Goal: Task Accomplishment & Management: Use online tool/utility

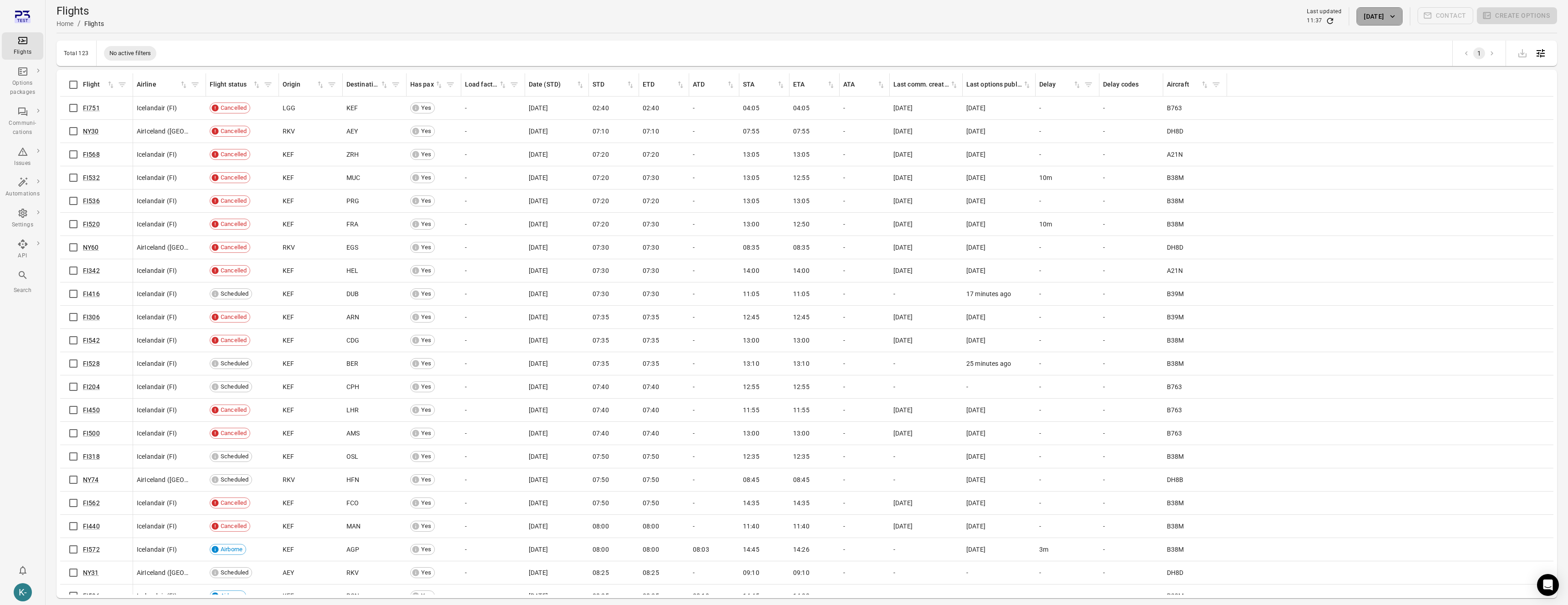
click at [1382, 12] on button "[DATE]" at bounding box center [1379, 16] width 46 height 18
click at [986, 50] on div at bounding box center [784, 302] width 1568 height 605
click at [1381, 20] on button "[DATE]" at bounding box center [1379, 16] width 46 height 18
click at [1443, 61] on icon "Choose date, selected date is Oct 15, 2025" at bounding box center [1444, 66] width 11 height 11
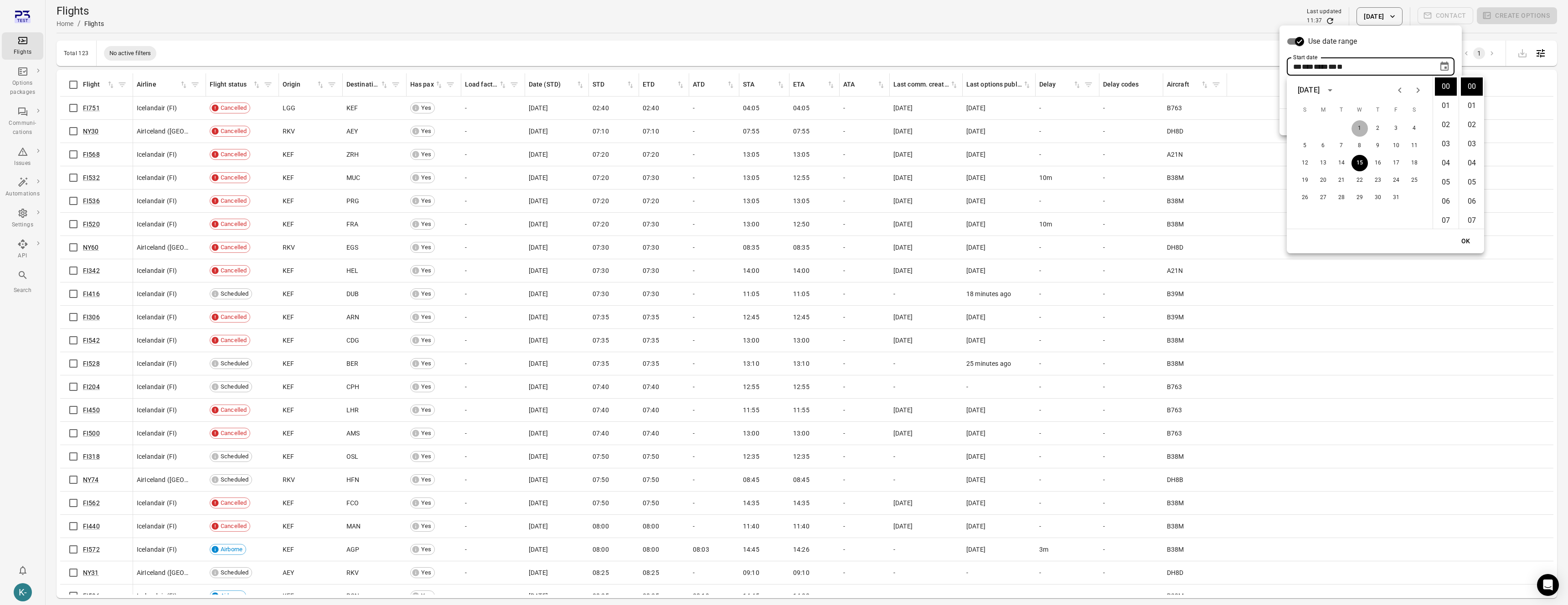
click at [1362, 128] on button "1" at bounding box center [1359, 128] width 16 height 16
click at [1467, 242] on button "OK" at bounding box center [1466, 242] width 29 height 17
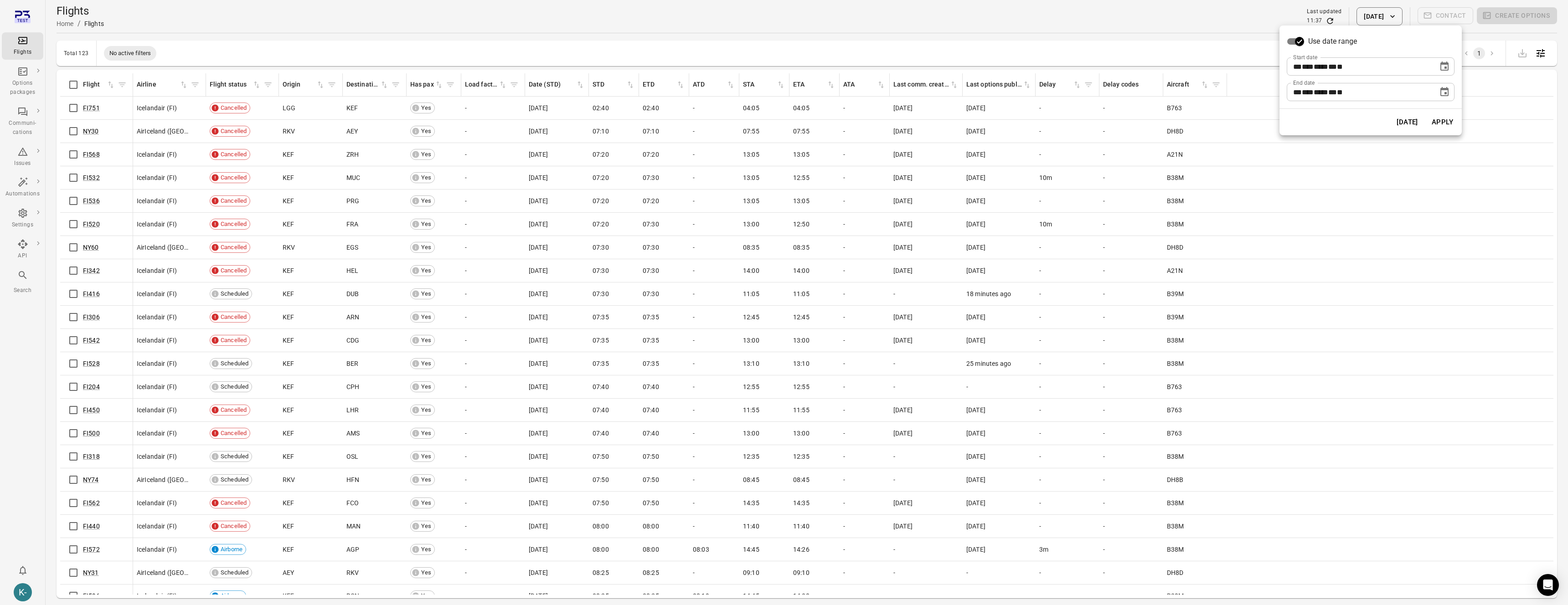
click at [1442, 74] on button "Choose date, selected date is Oct 1, 2025" at bounding box center [1444, 66] width 18 height 18
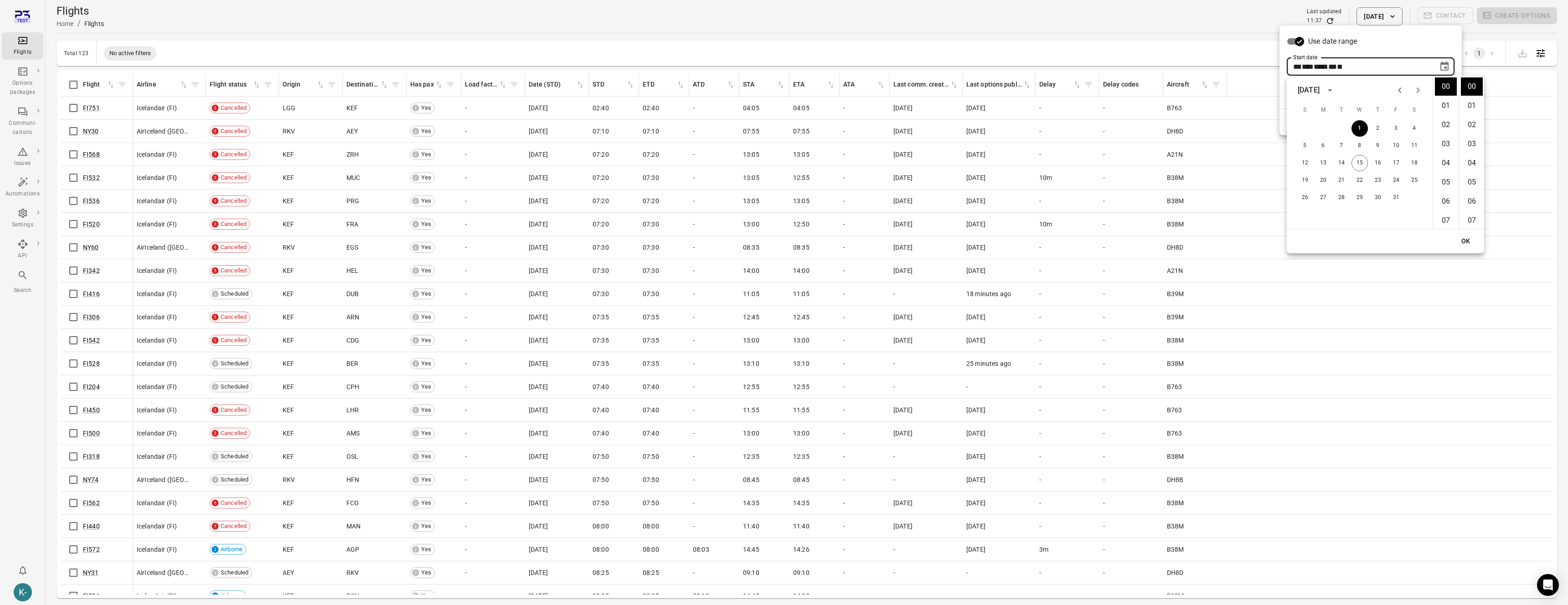
click at [1399, 90] on icon "Previous month" at bounding box center [1400, 90] width 11 height 11
click at [1326, 126] on button "1" at bounding box center [1323, 128] width 16 height 16
type input "**********"
click at [1463, 242] on button "OK" at bounding box center [1466, 242] width 29 height 17
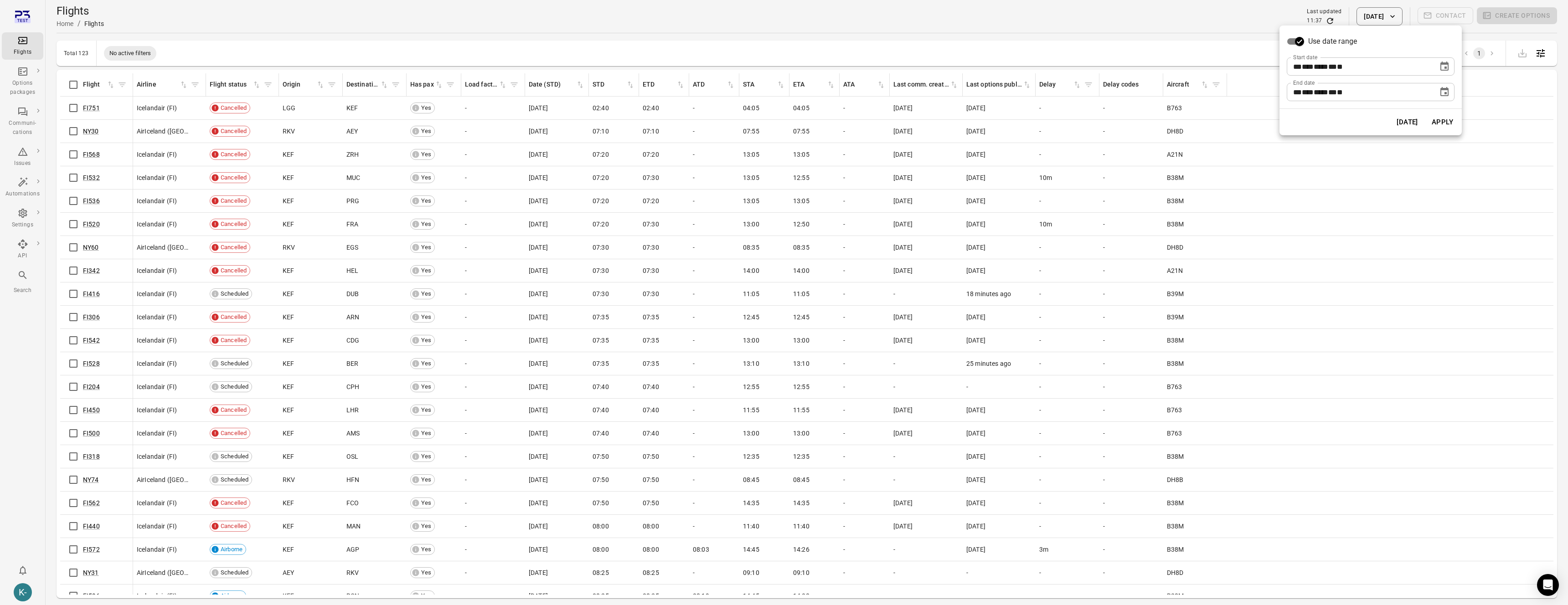
click at [1441, 124] on button "Apply" at bounding box center [1443, 122] width 32 height 19
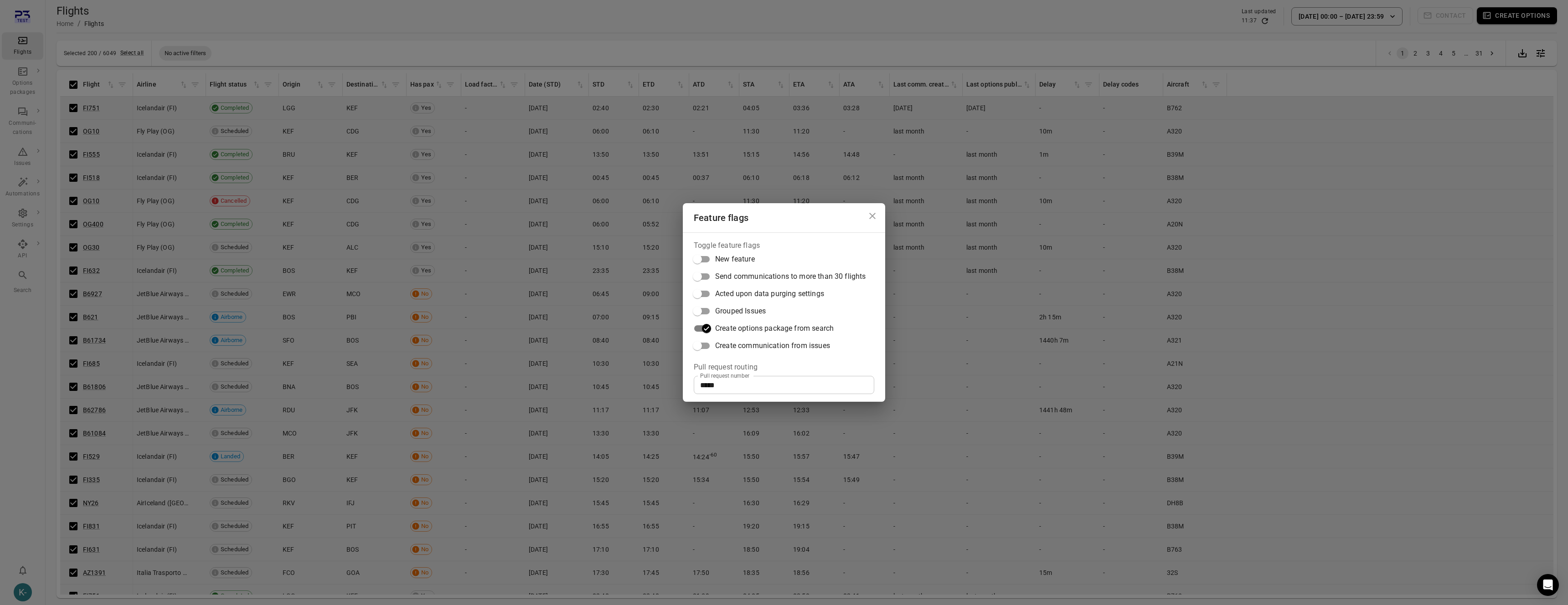
click at [486, 142] on div "Feature flags Toggle feature flags New feature Send communications to more than…" at bounding box center [784, 302] width 1568 height 605
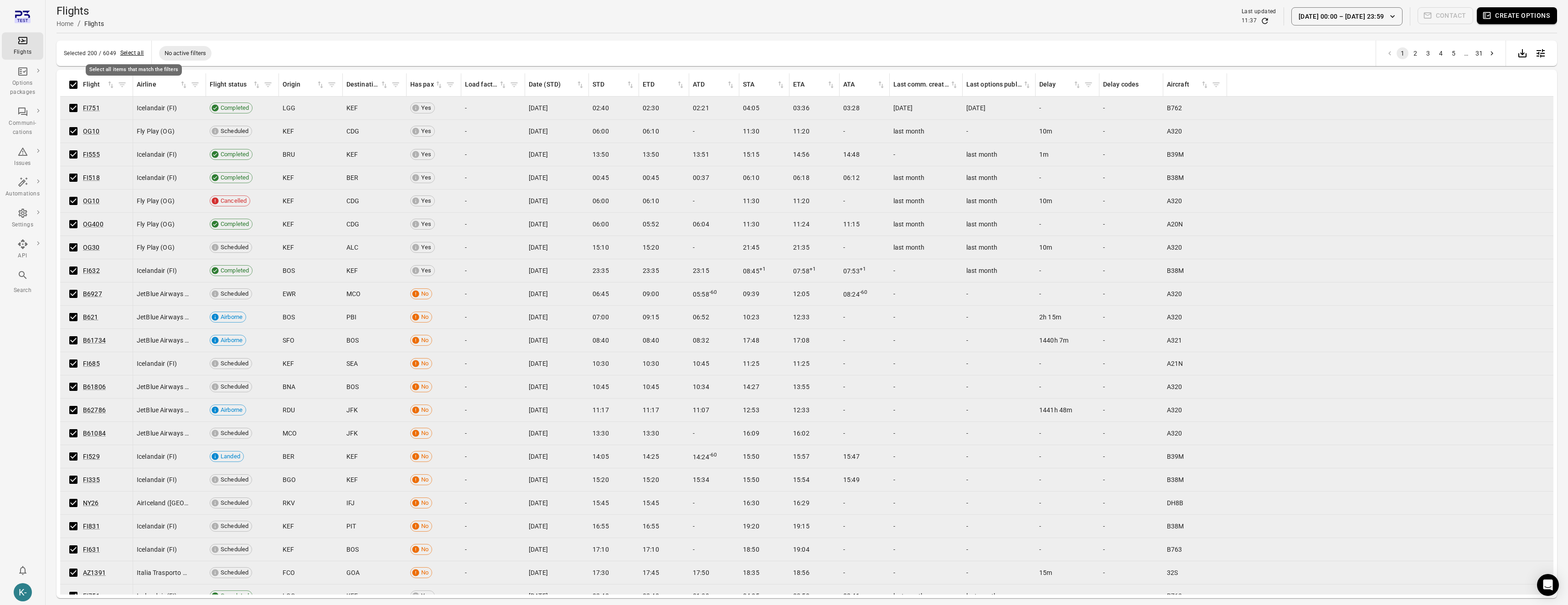
click at [123, 52] on button "Select all" at bounding box center [132, 53] width 24 height 9
click at [1524, 17] on button "Create options" at bounding box center [1517, 16] width 80 height 17
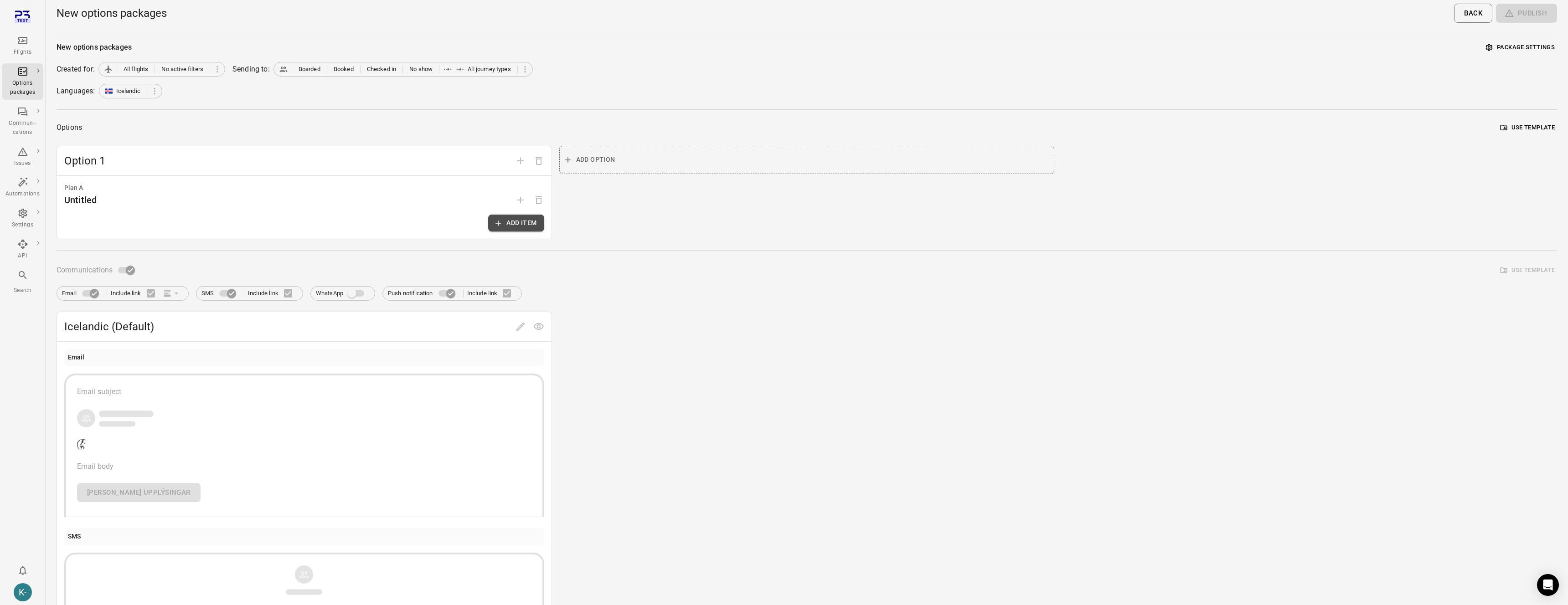
click at [502, 222] on icon "button" at bounding box center [498, 223] width 9 height 9
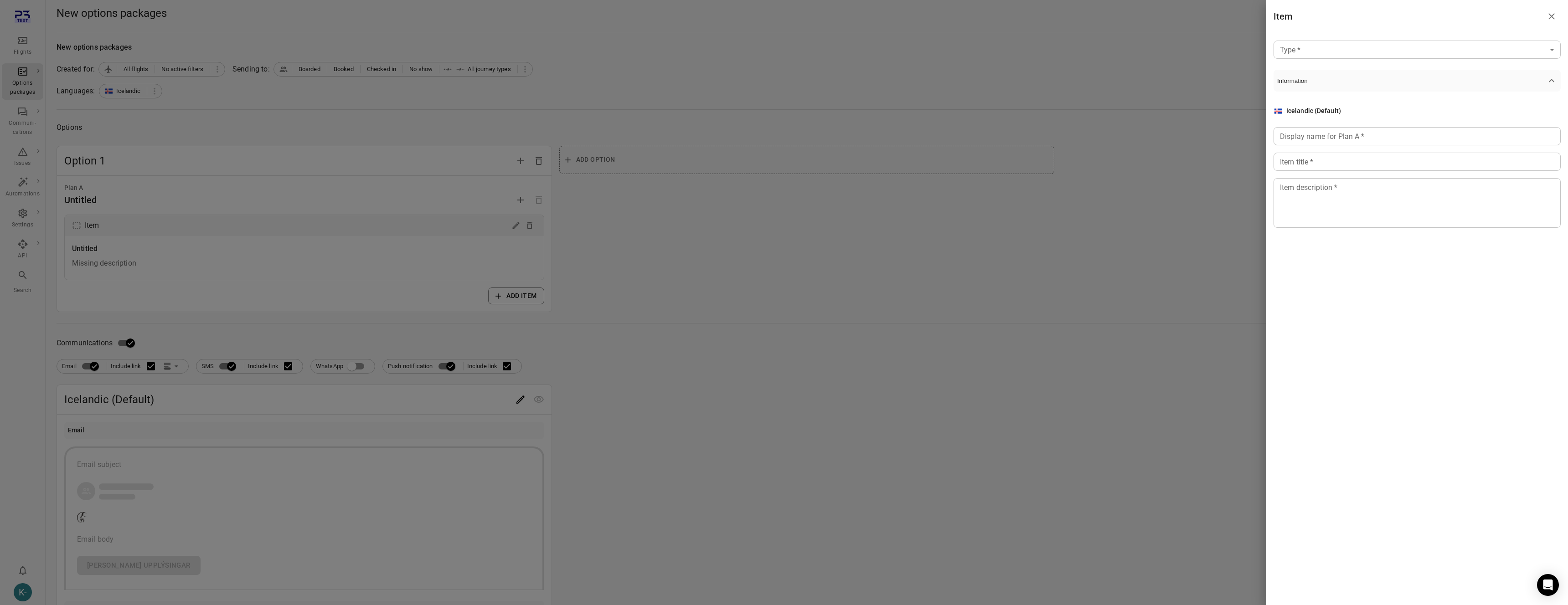
click at [1325, 47] on body "Flights Options packages Communi-cations Issues Automations Settings API Search…" at bounding box center [784, 471] width 1568 height 943
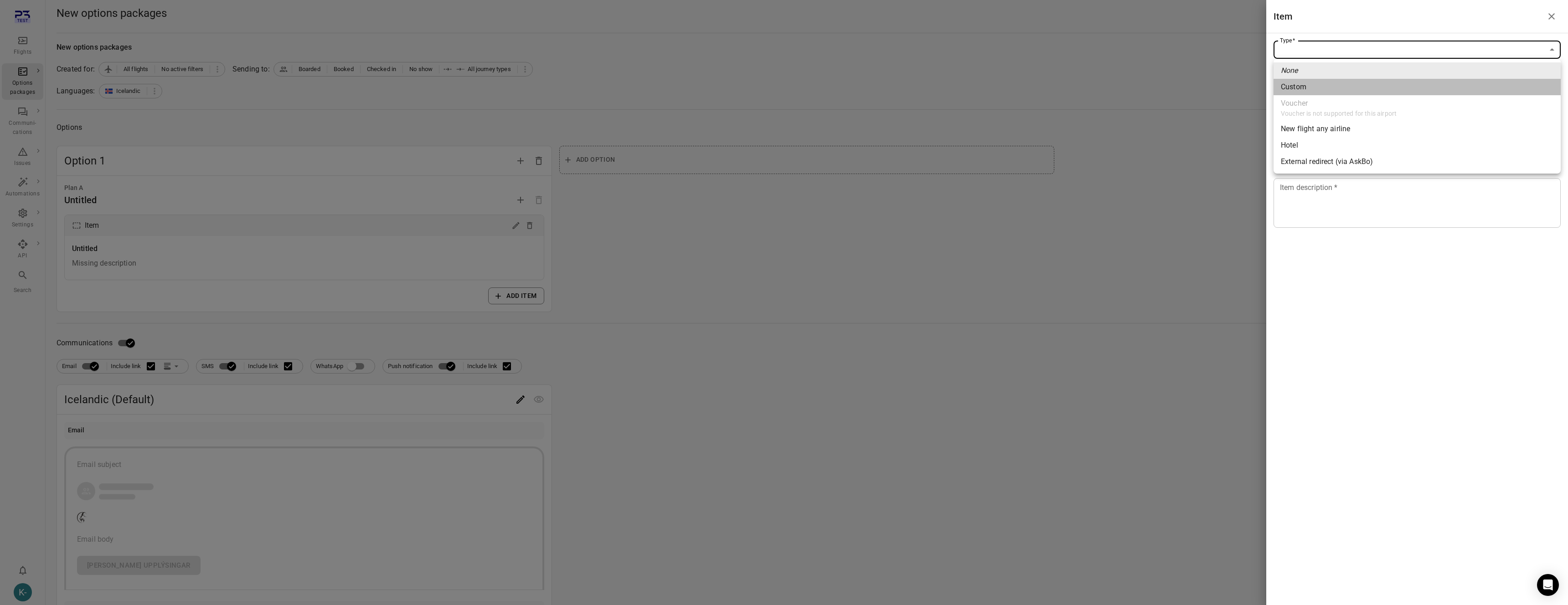
click at [1286, 88] on div "Custom" at bounding box center [1293, 87] width 26 height 11
type input "******"
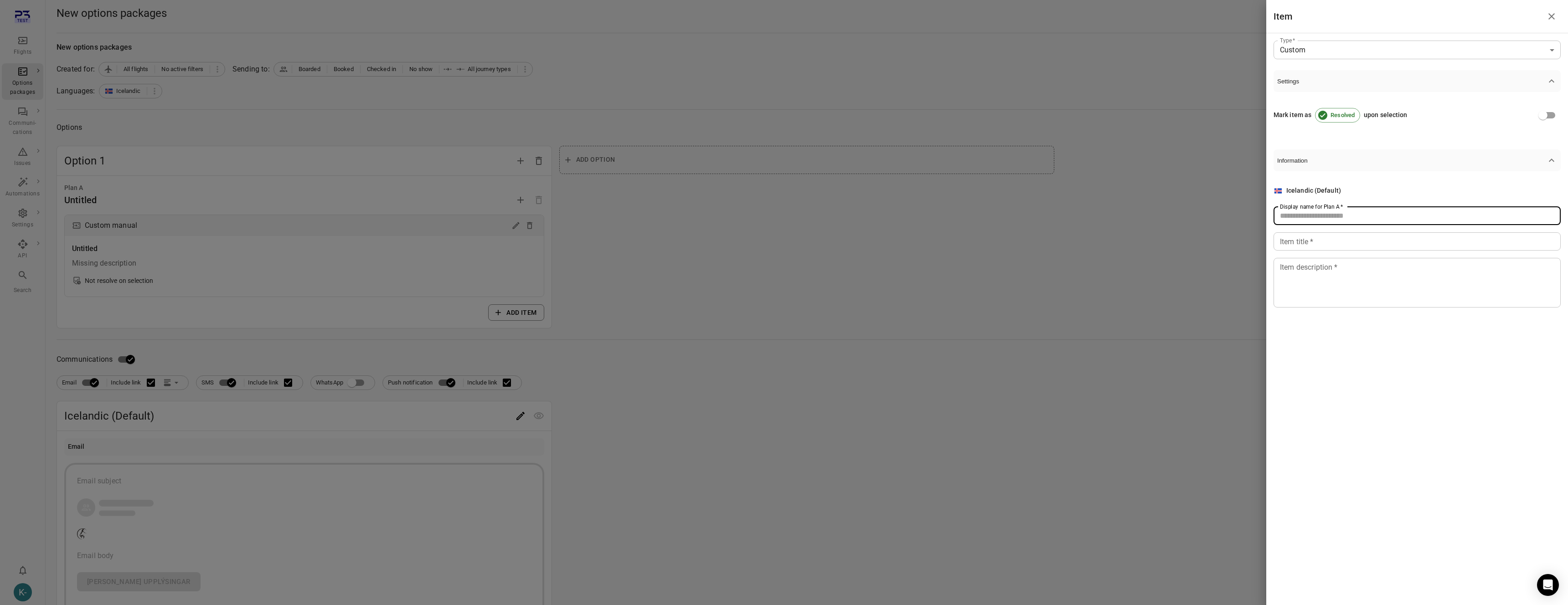
click at [1297, 213] on input "Display name for Plan A   *" at bounding box center [1417, 216] width 287 height 18
type input "****"
click at [1295, 242] on input "Item title   *" at bounding box center [1417, 242] width 287 height 18
type input "****"
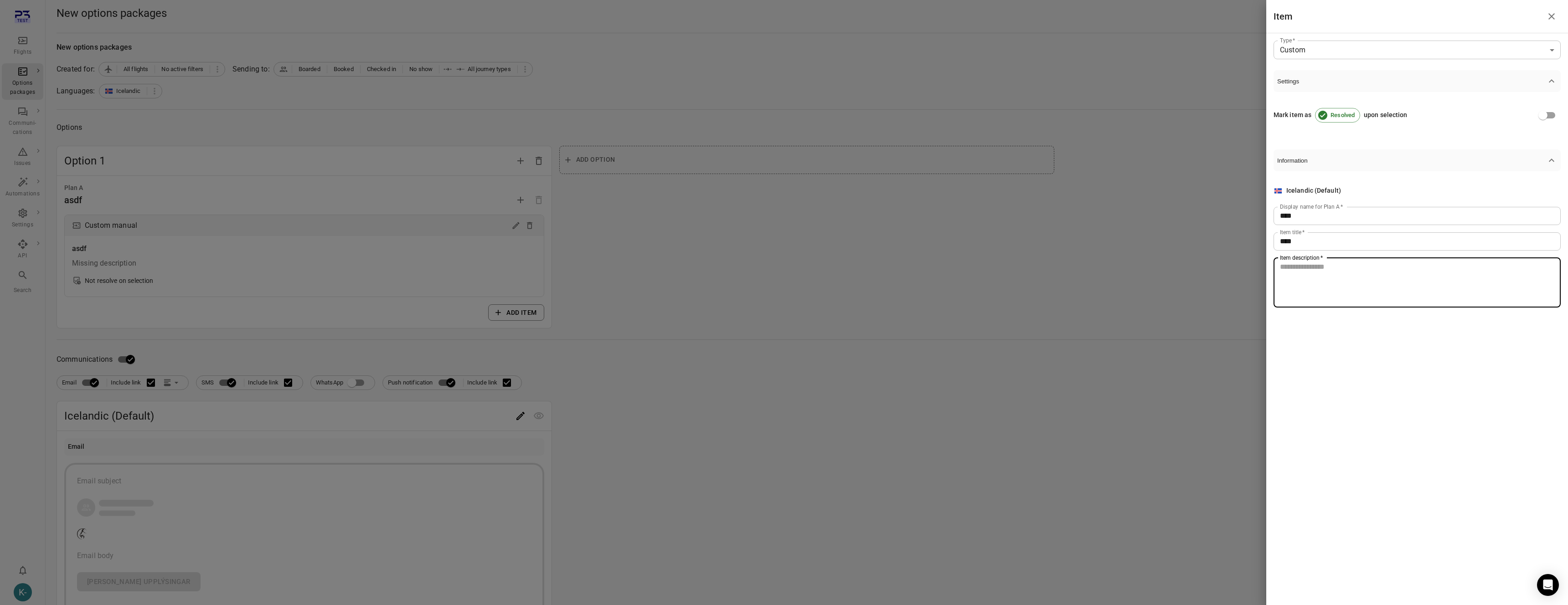
click at [1297, 272] on textarea "Item description   *" at bounding box center [1417, 282] width 275 height 42
type textarea "****"
click at [1139, 291] on div at bounding box center [784, 302] width 1568 height 605
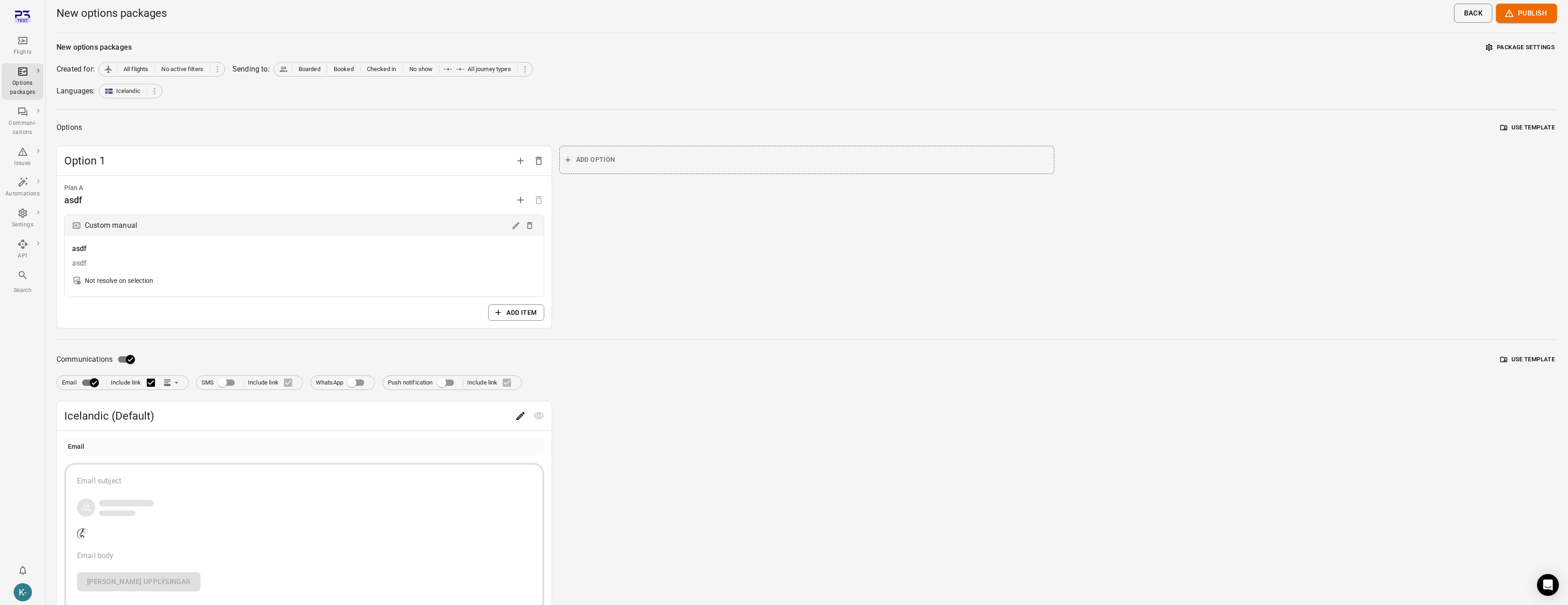
click at [522, 419] on icon "Edit" at bounding box center [520, 416] width 11 height 11
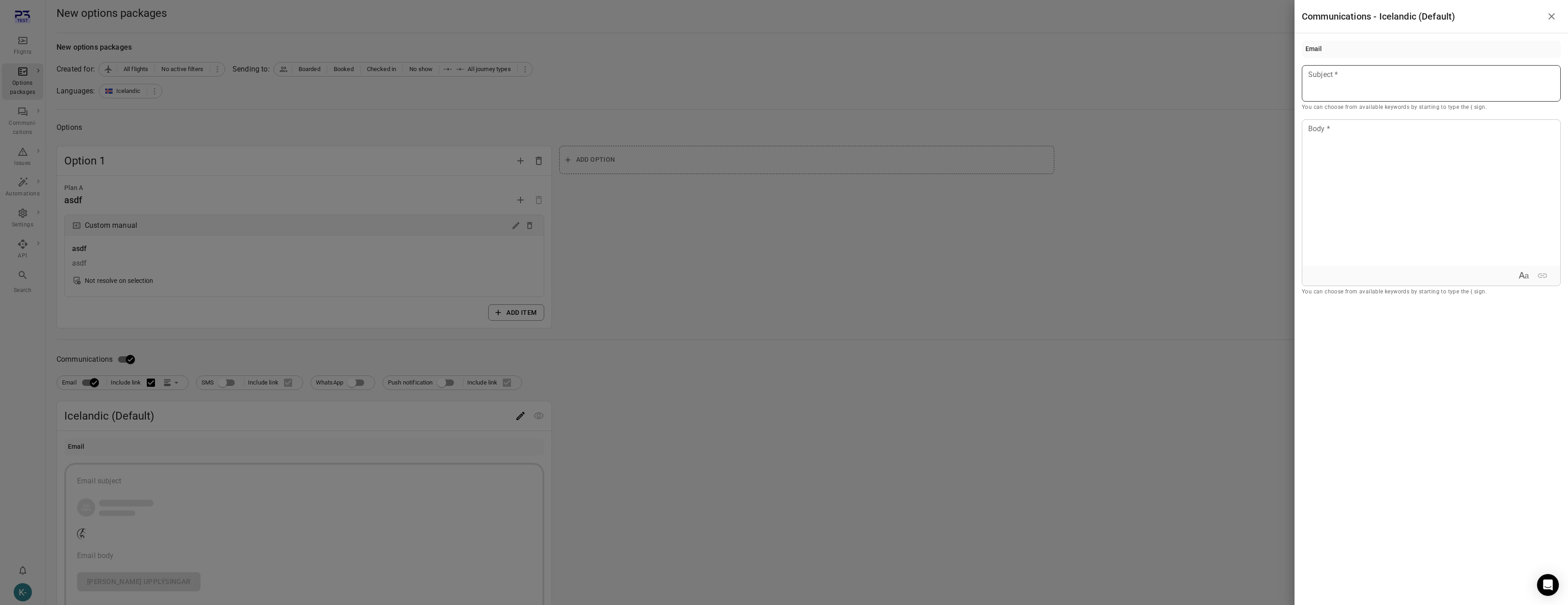
click at [1339, 100] on div at bounding box center [1431, 83] width 259 height 37
click at [1333, 141] on div at bounding box center [1431, 193] width 258 height 146
click at [1194, 246] on div at bounding box center [784, 302] width 1568 height 605
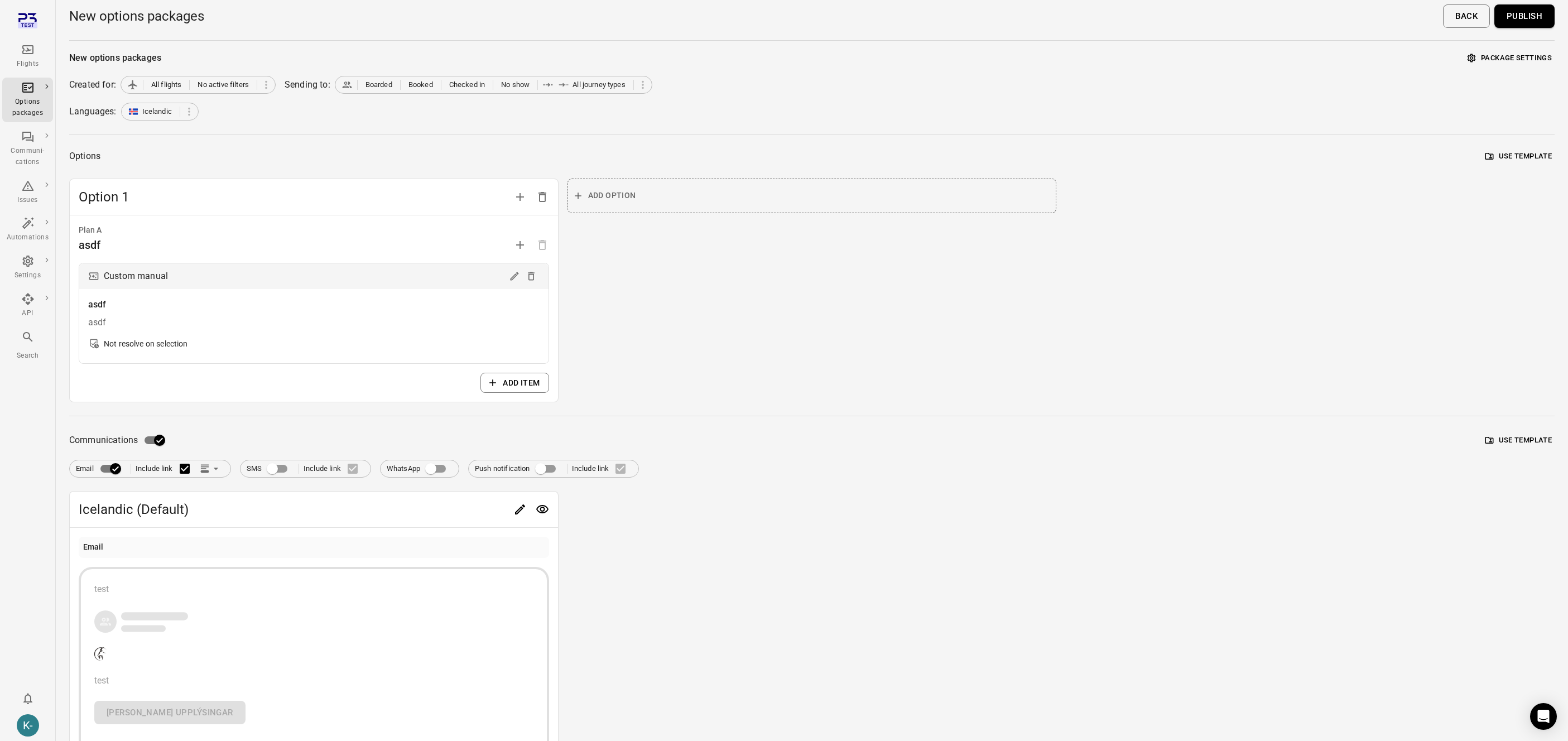
click at [1528, 13] on button "Publish" at bounding box center [1524, 16] width 60 height 23
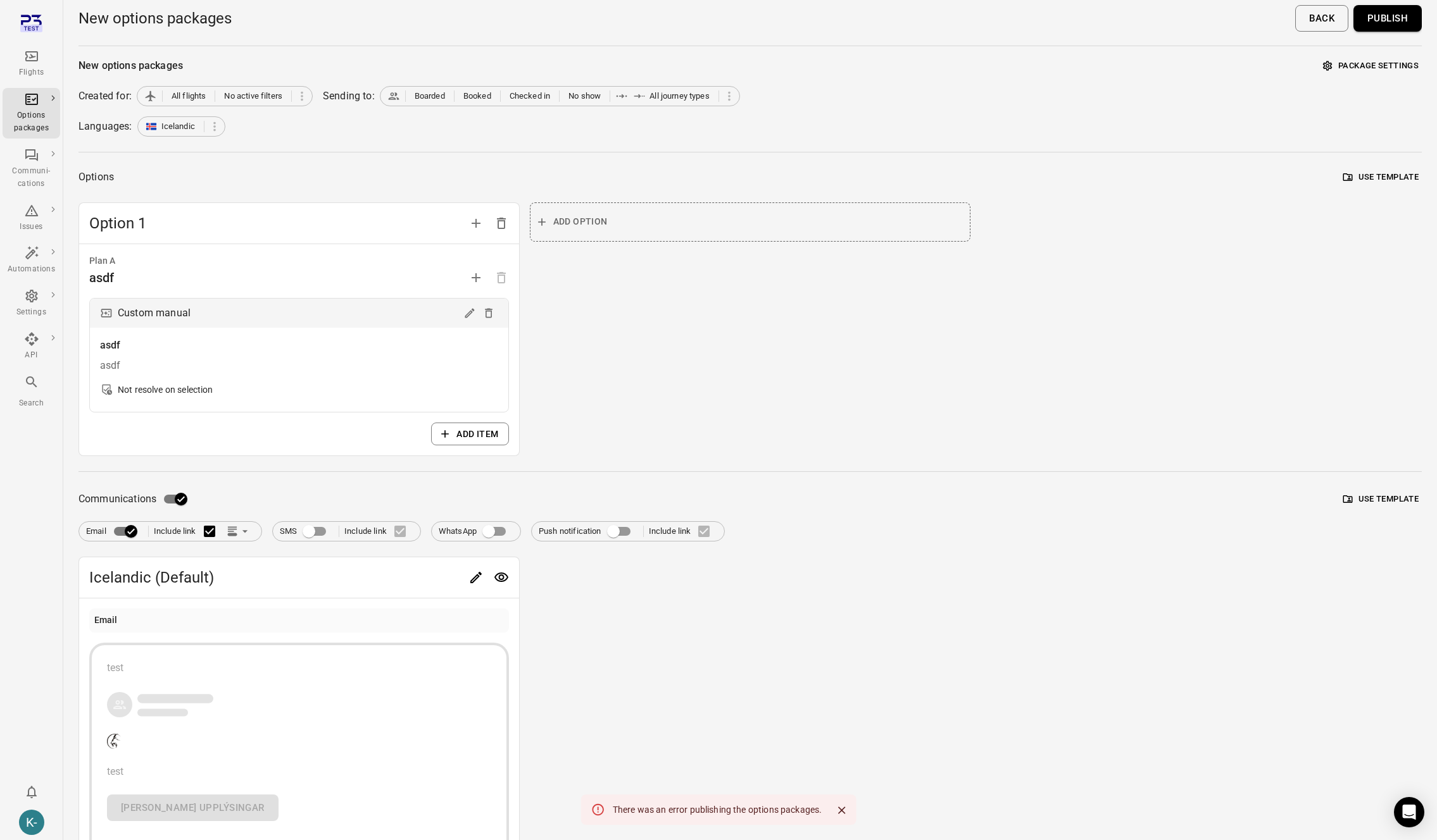
click at [1375, 25] on button "Publish" at bounding box center [1387, 18] width 68 height 26
